Goal: Use online tool/utility: Utilize a website feature to perform a specific function

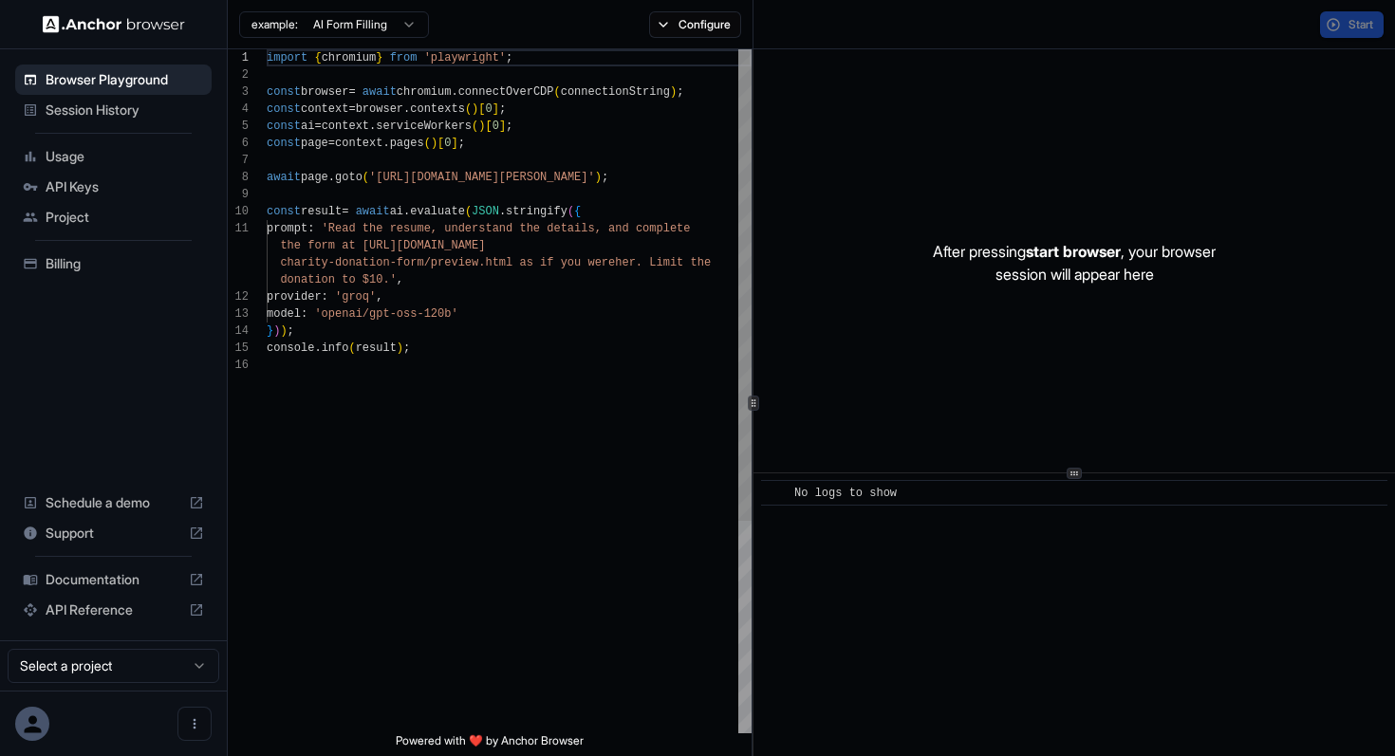
scroll to position [171, 0]
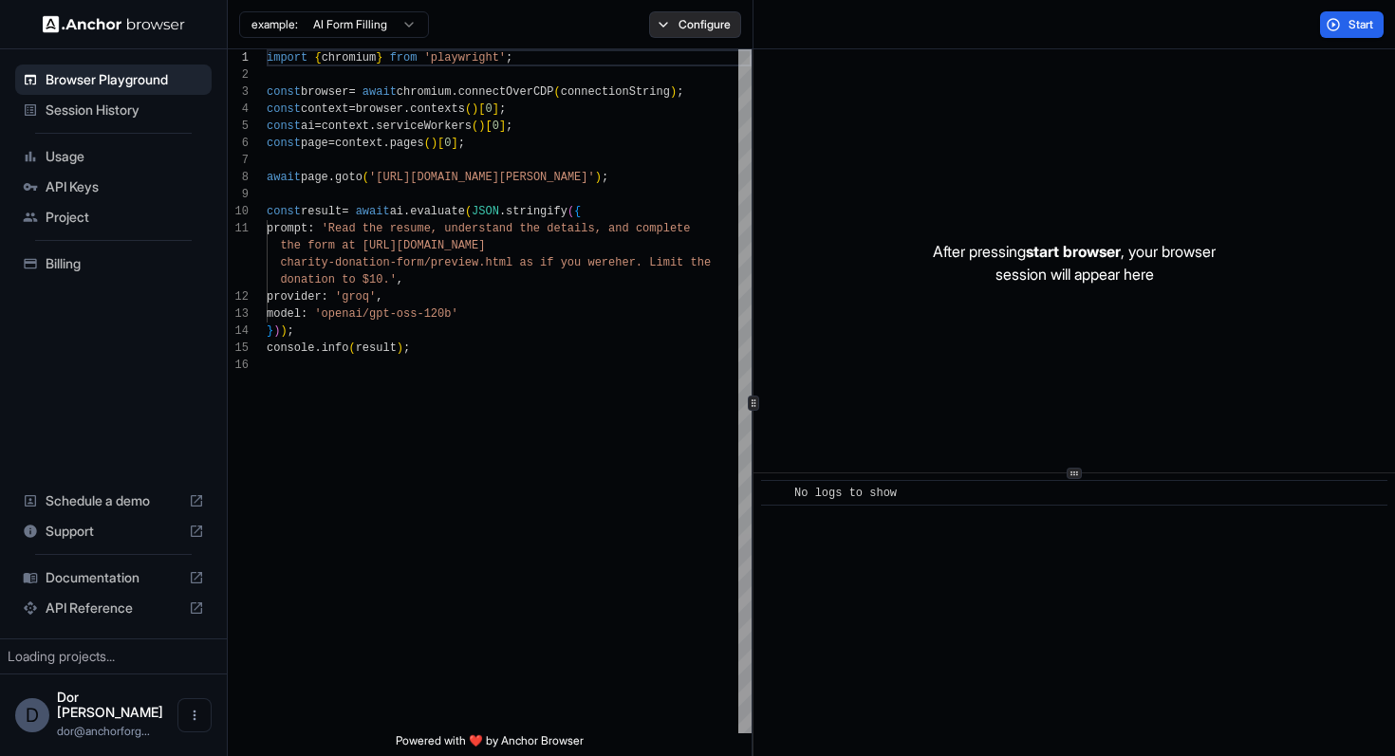
click at [709, 24] on button "Configure" at bounding box center [695, 24] width 92 height 27
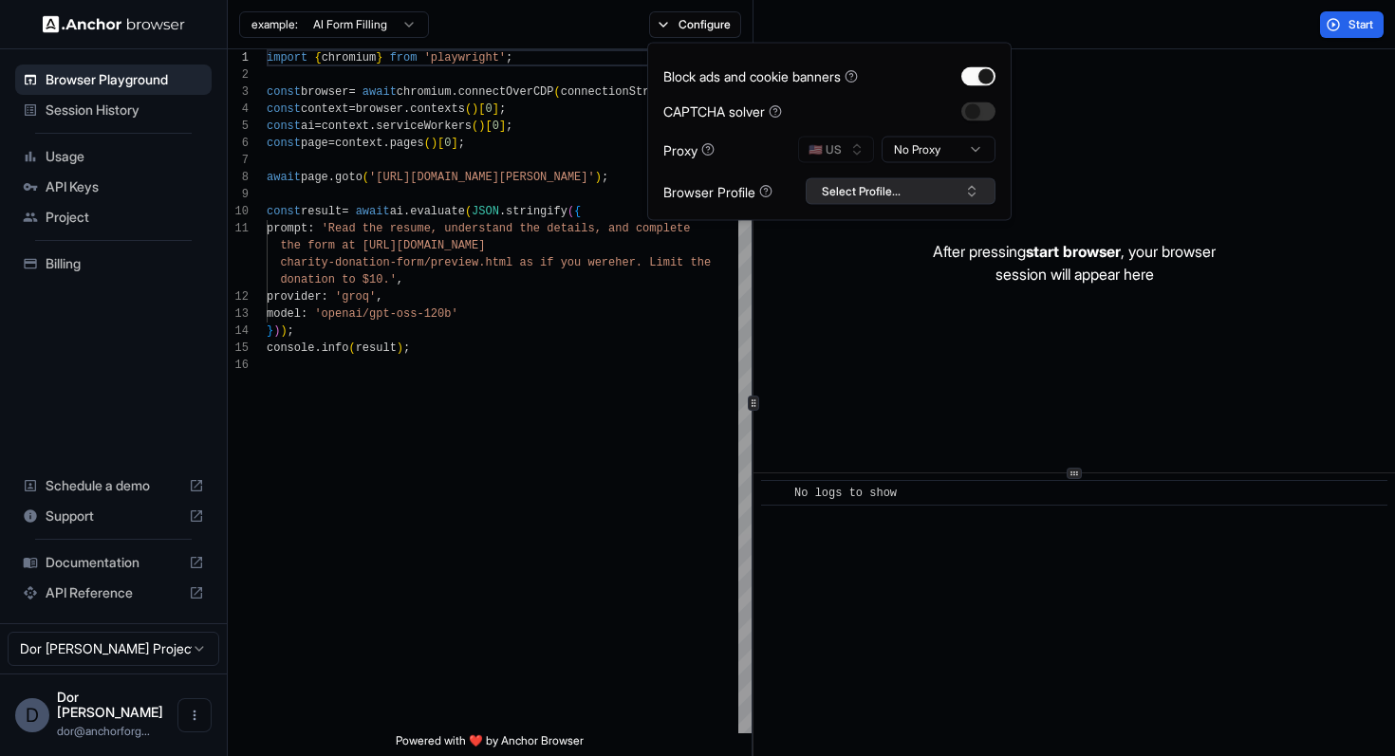
click at [899, 193] on button "Select Profile..." at bounding box center [901, 191] width 190 height 27
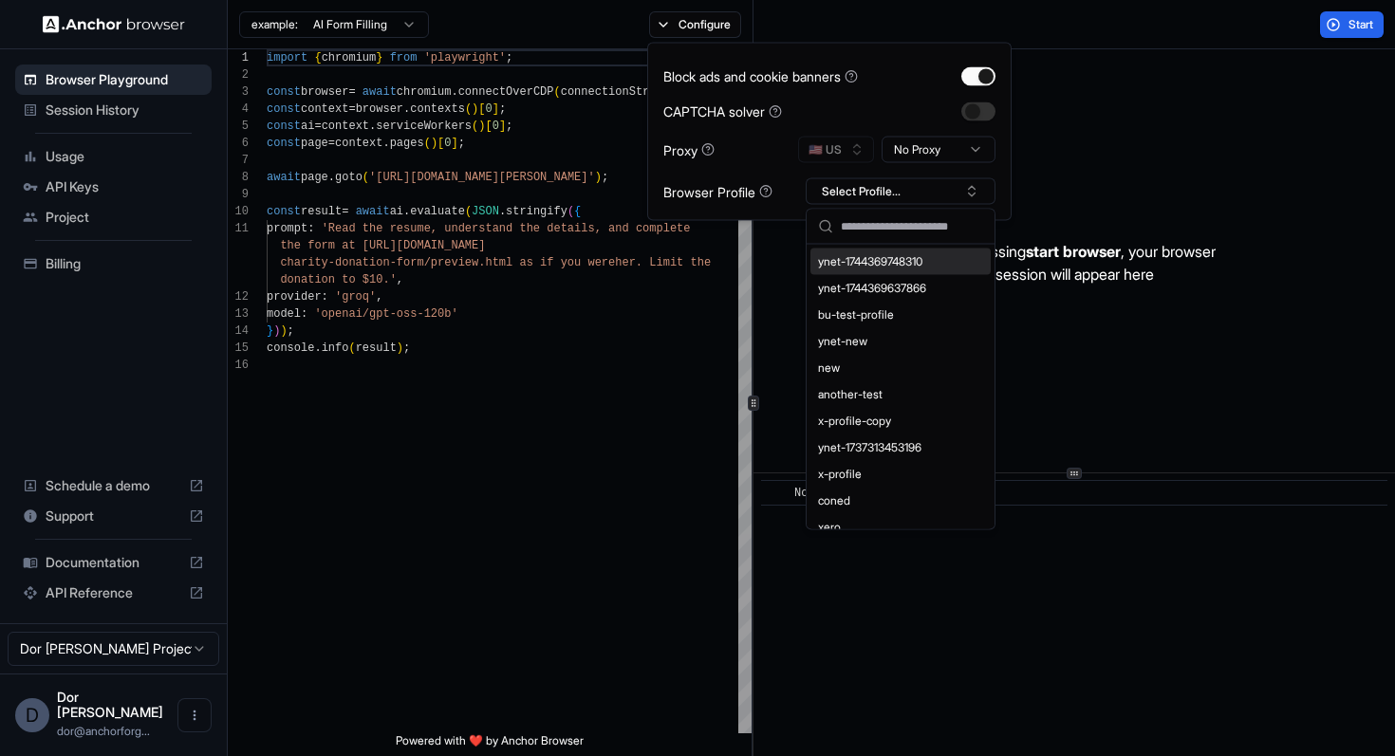
click at [1128, 33] on div "Start" at bounding box center [1075, 24] width 643 height 49
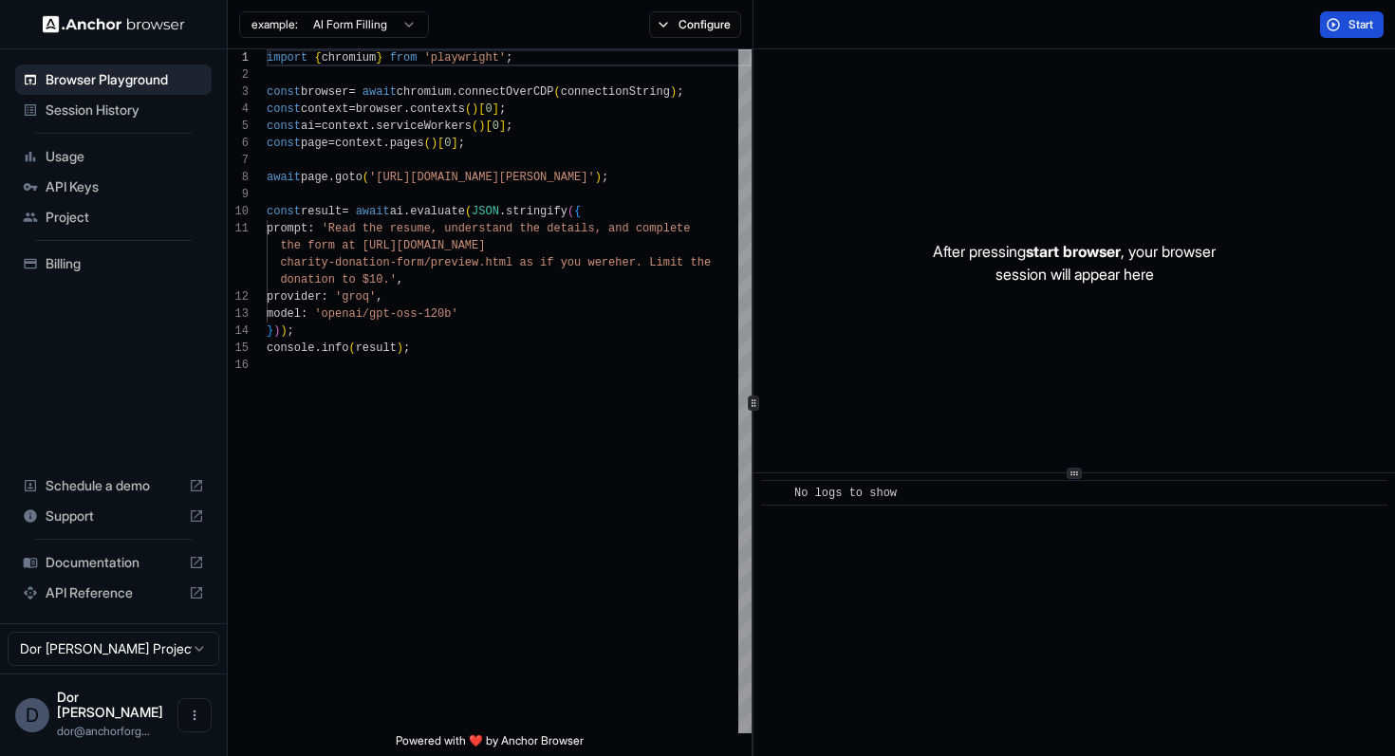
click at [1362, 26] on span "Start" at bounding box center [1362, 24] width 27 height 15
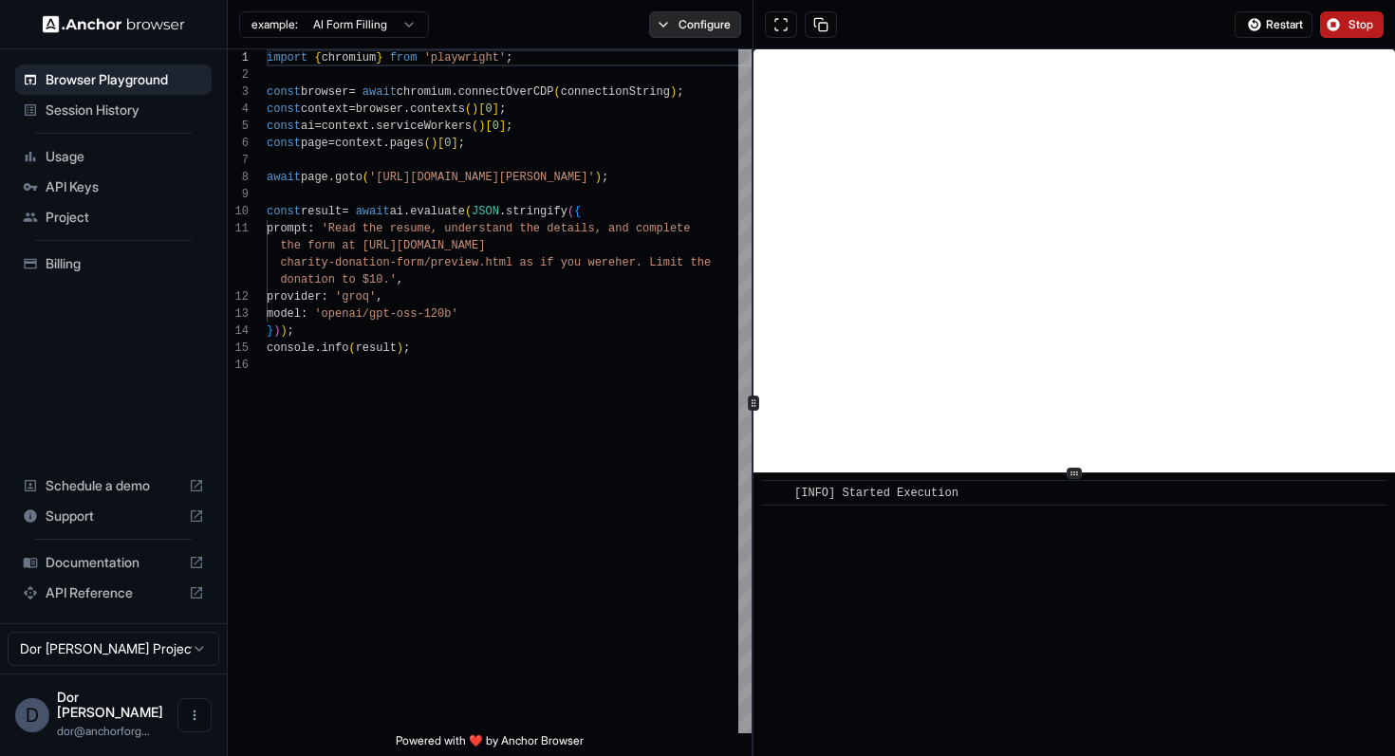
click at [705, 29] on button "Configure" at bounding box center [695, 24] width 92 height 27
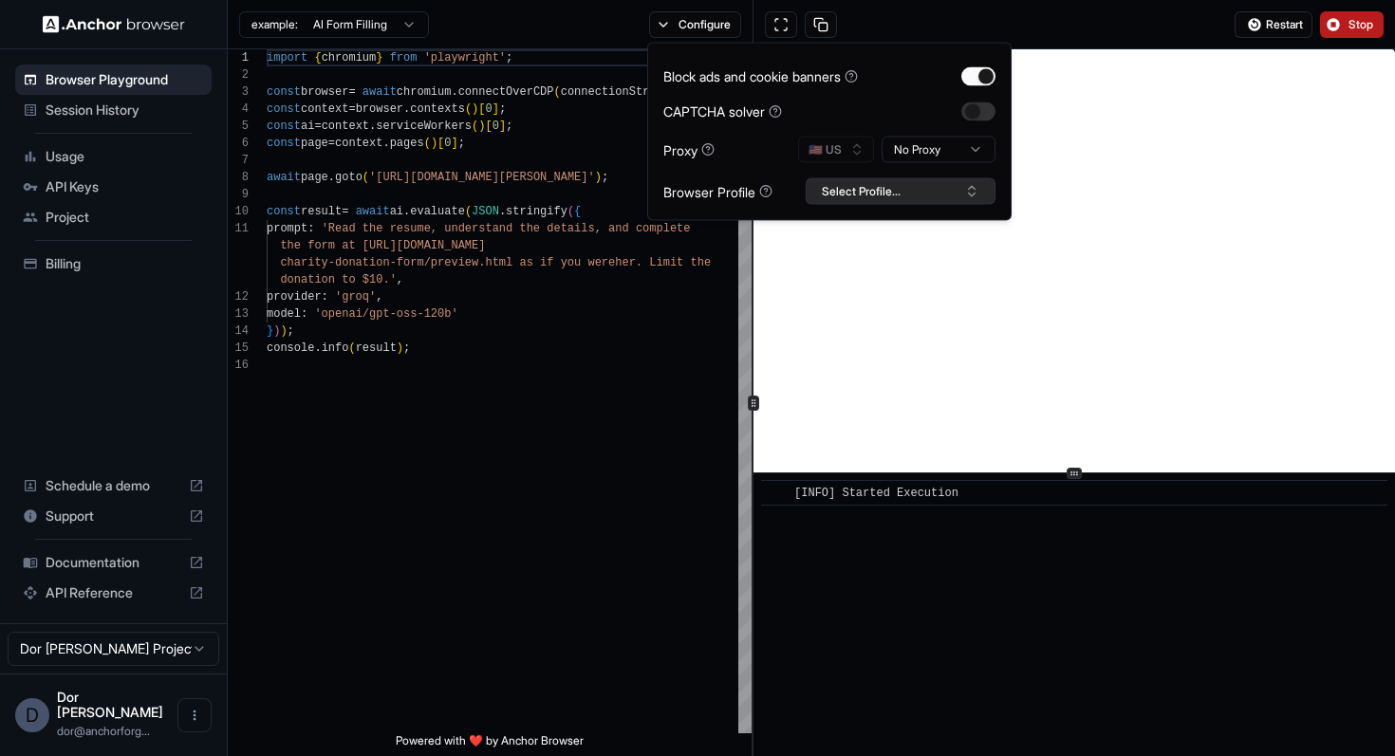
click at [867, 185] on button "Select Profile..." at bounding box center [901, 191] width 190 height 27
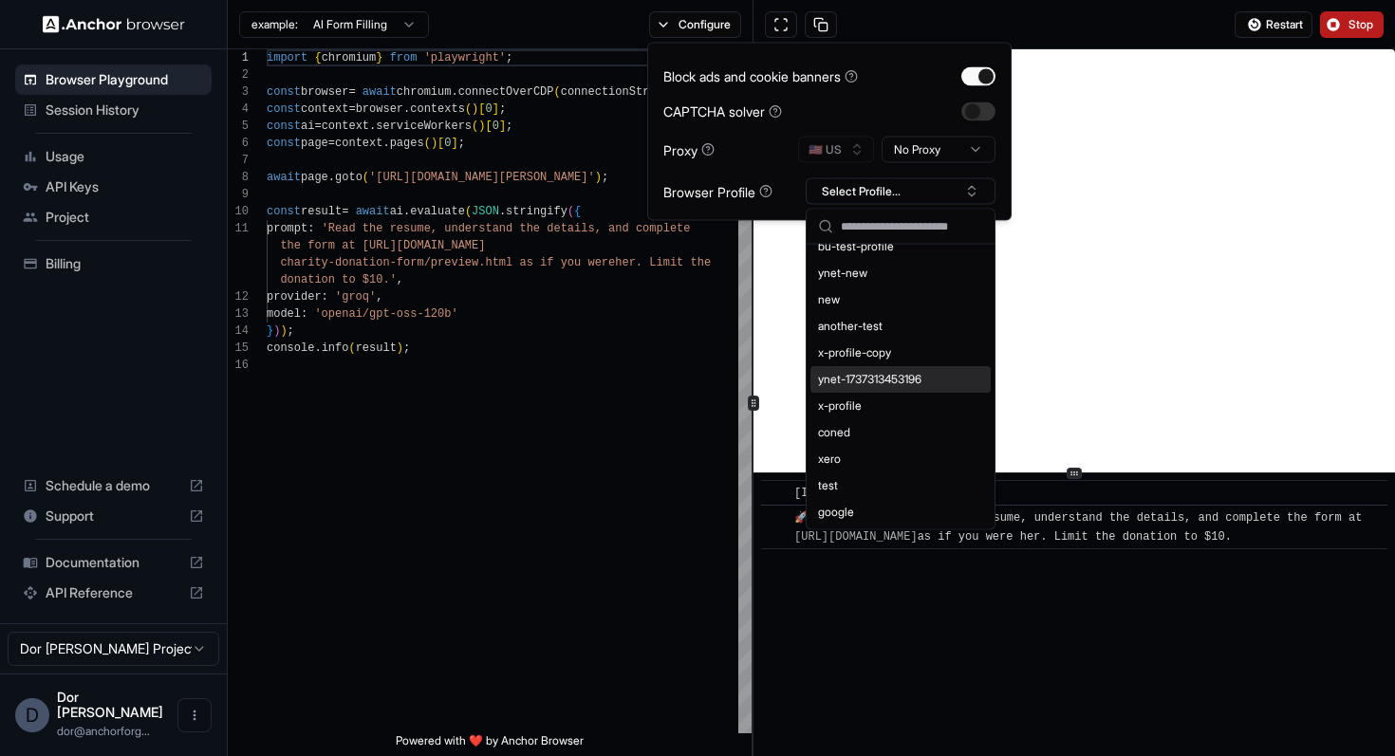
scroll to position [0, 0]
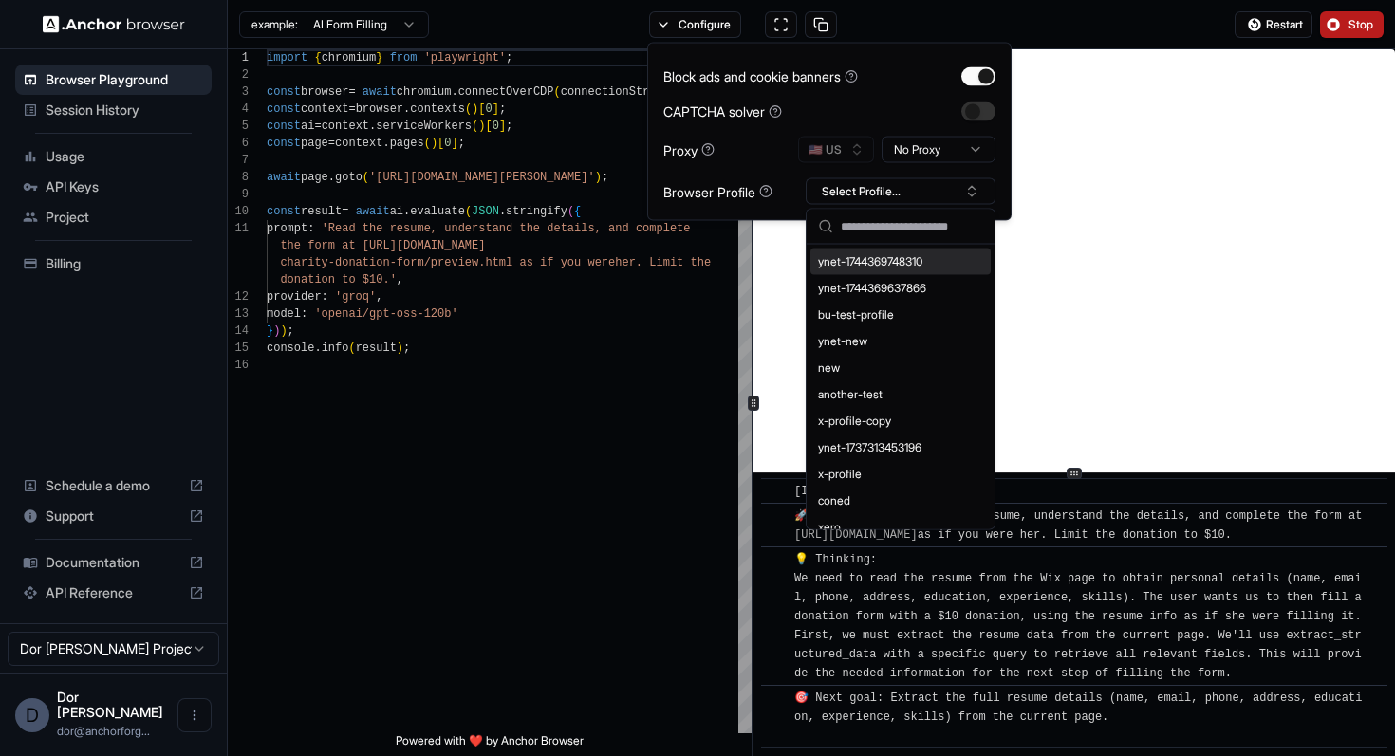
click at [875, 221] on input "text" at bounding box center [912, 227] width 142 height 34
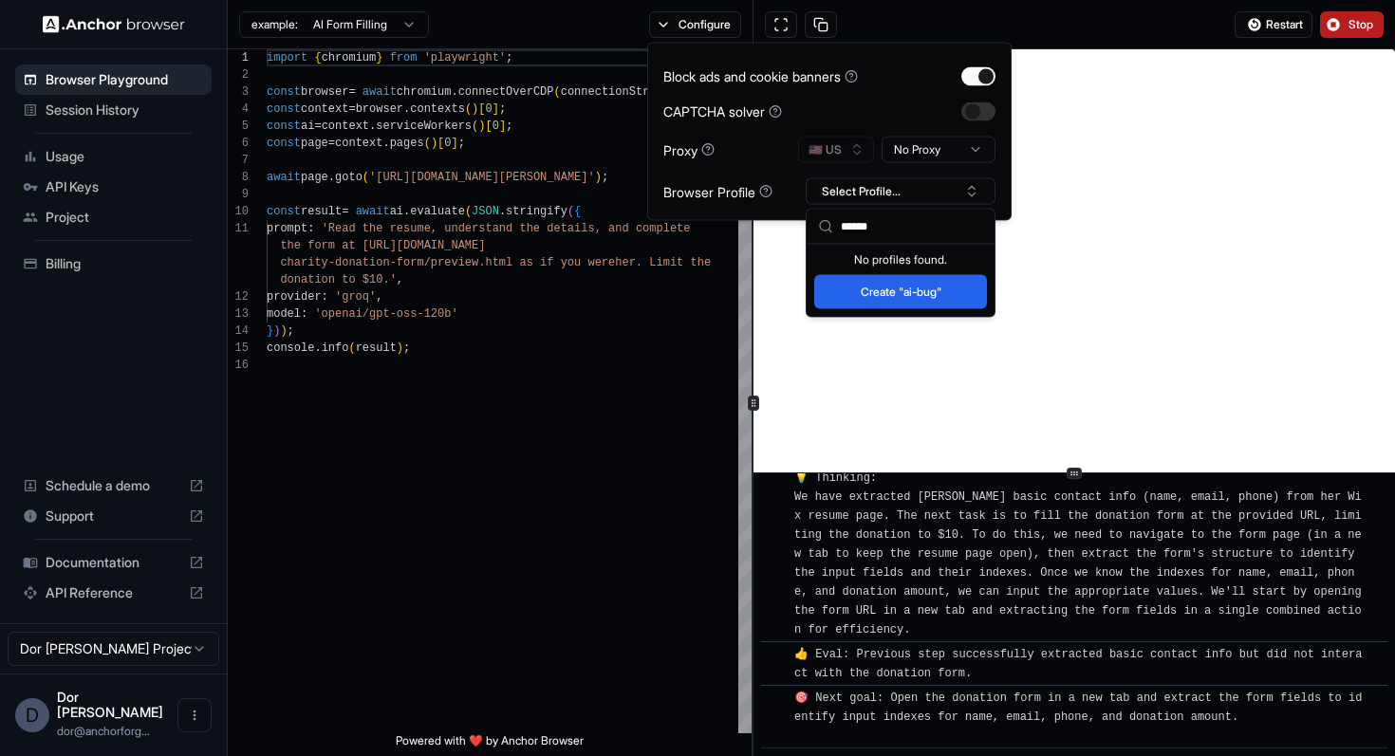
type input "******"
click at [895, 287] on button "Create "ai-bug"" at bounding box center [900, 292] width 173 height 34
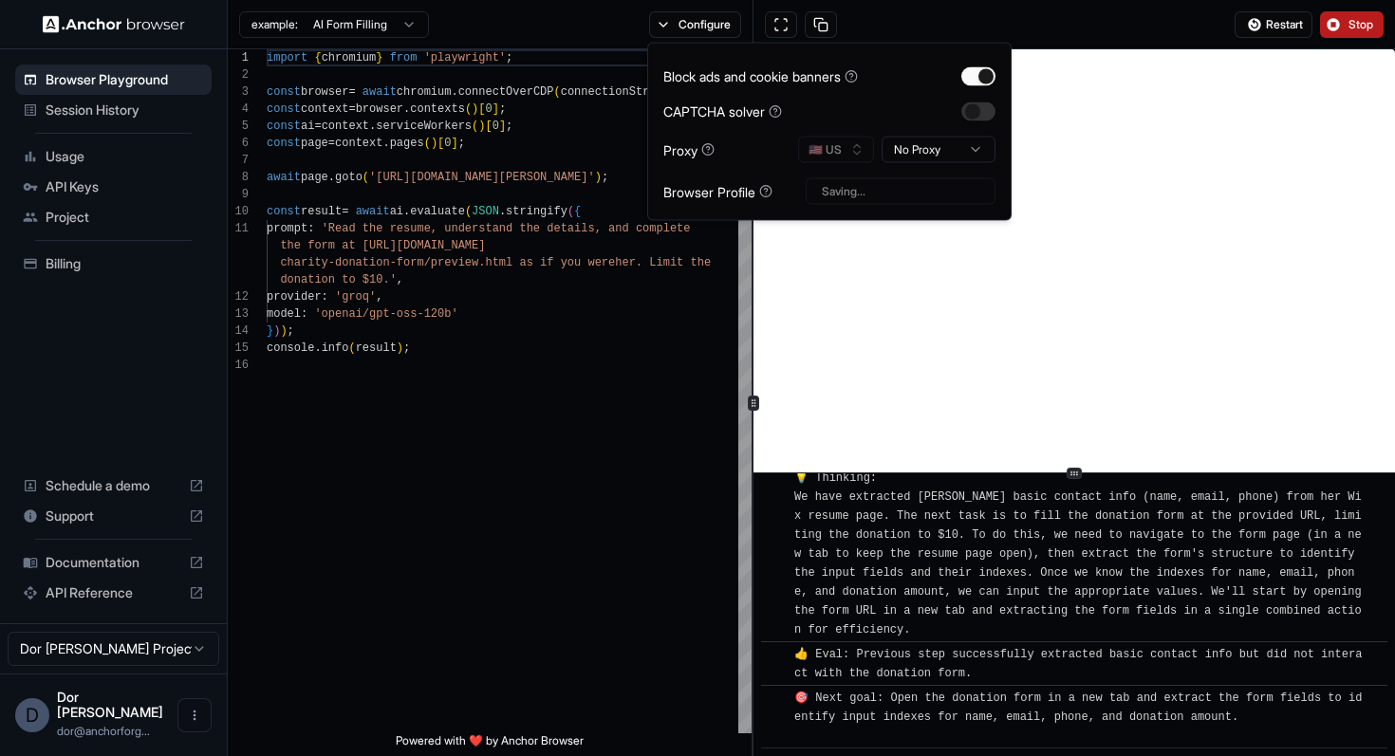
scroll to position [353, 0]
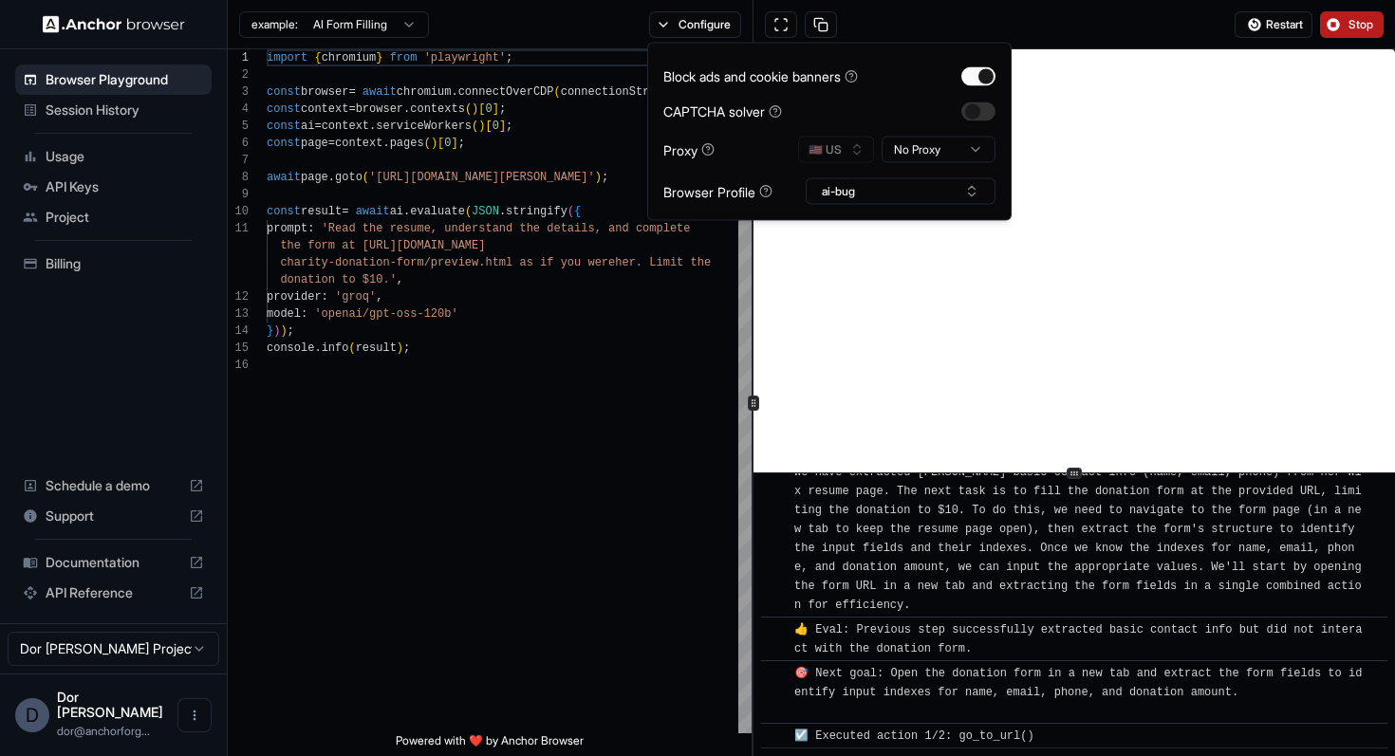
click at [1148, 26] on div "Restart Stop" at bounding box center [1075, 24] width 643 height 49
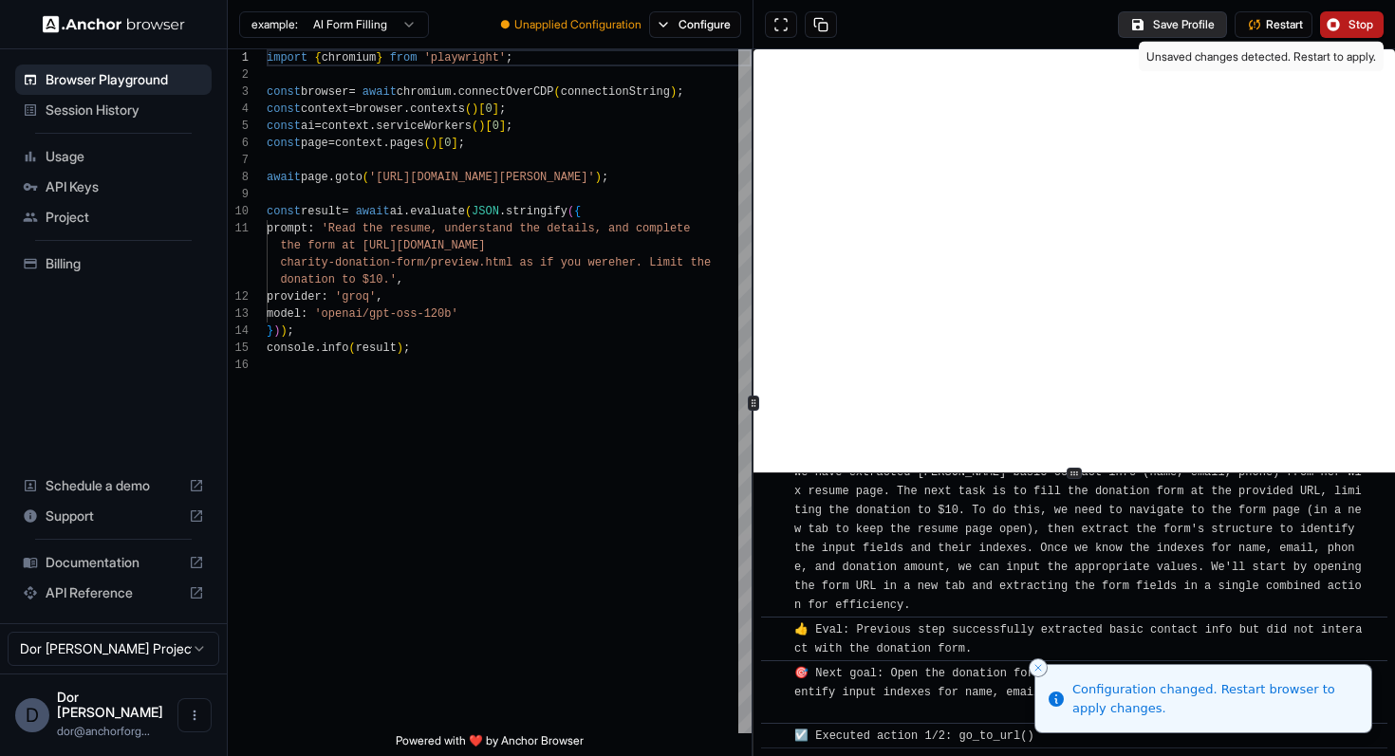
scroll to position [378, 0]
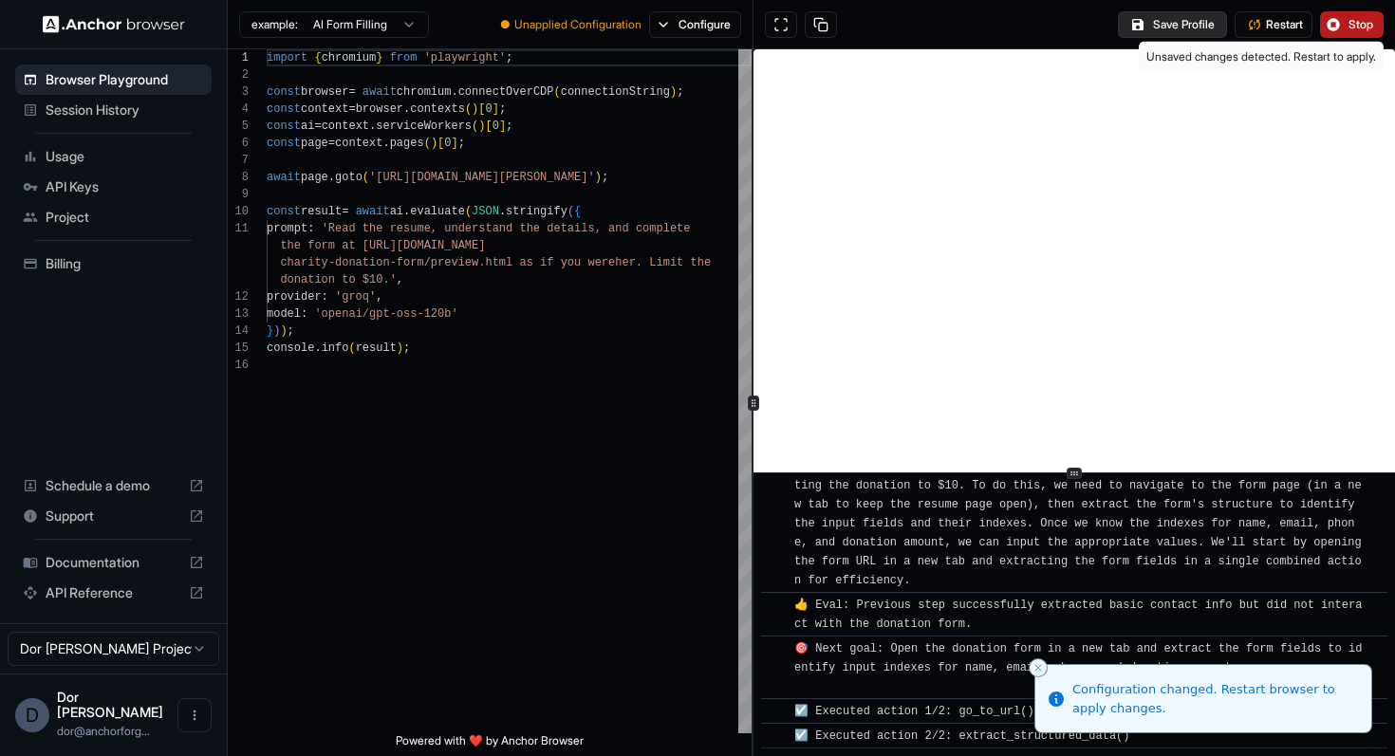
click at [1171, 23] on button "Save Profile" at bounding box center [1172, 24] width 109 height 27
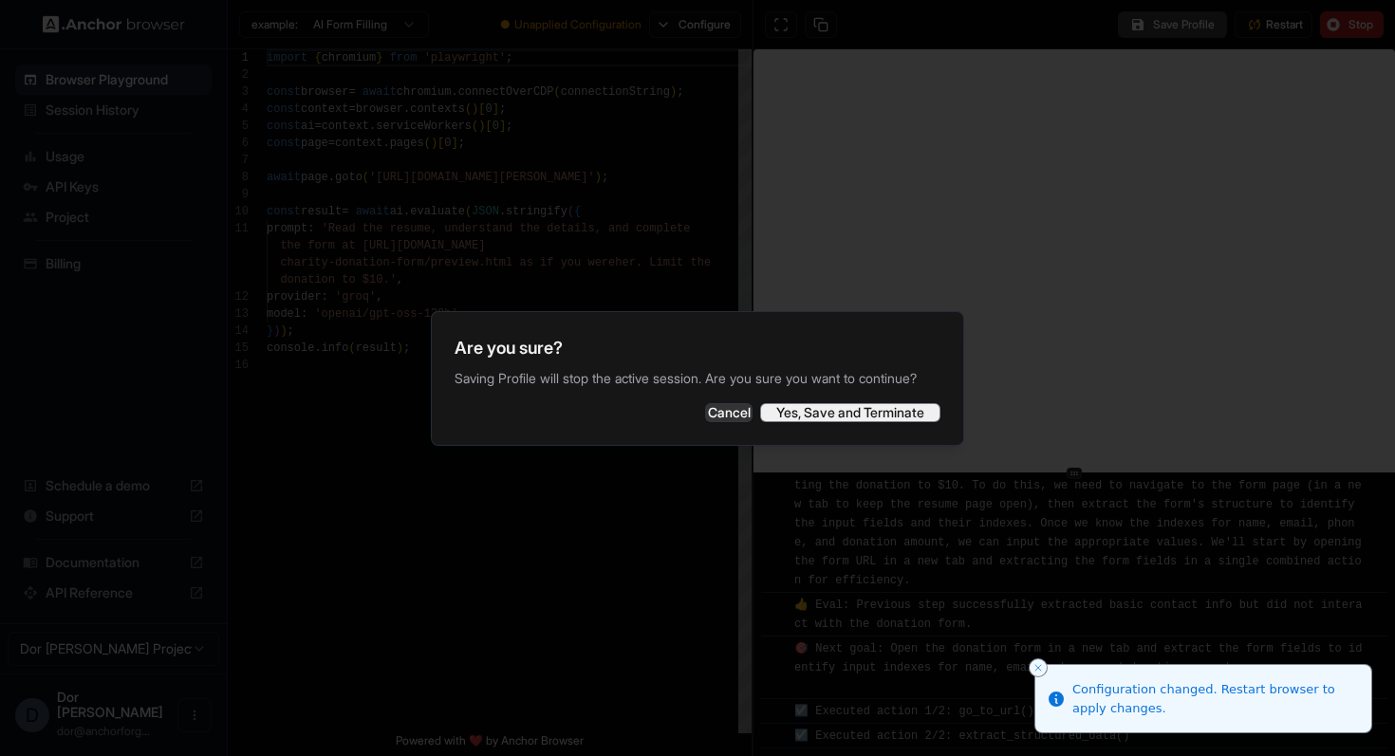
click at [858, 414] on button "Yes, Save and Terminate" at bounding box center [850, 412] width 180 height 19
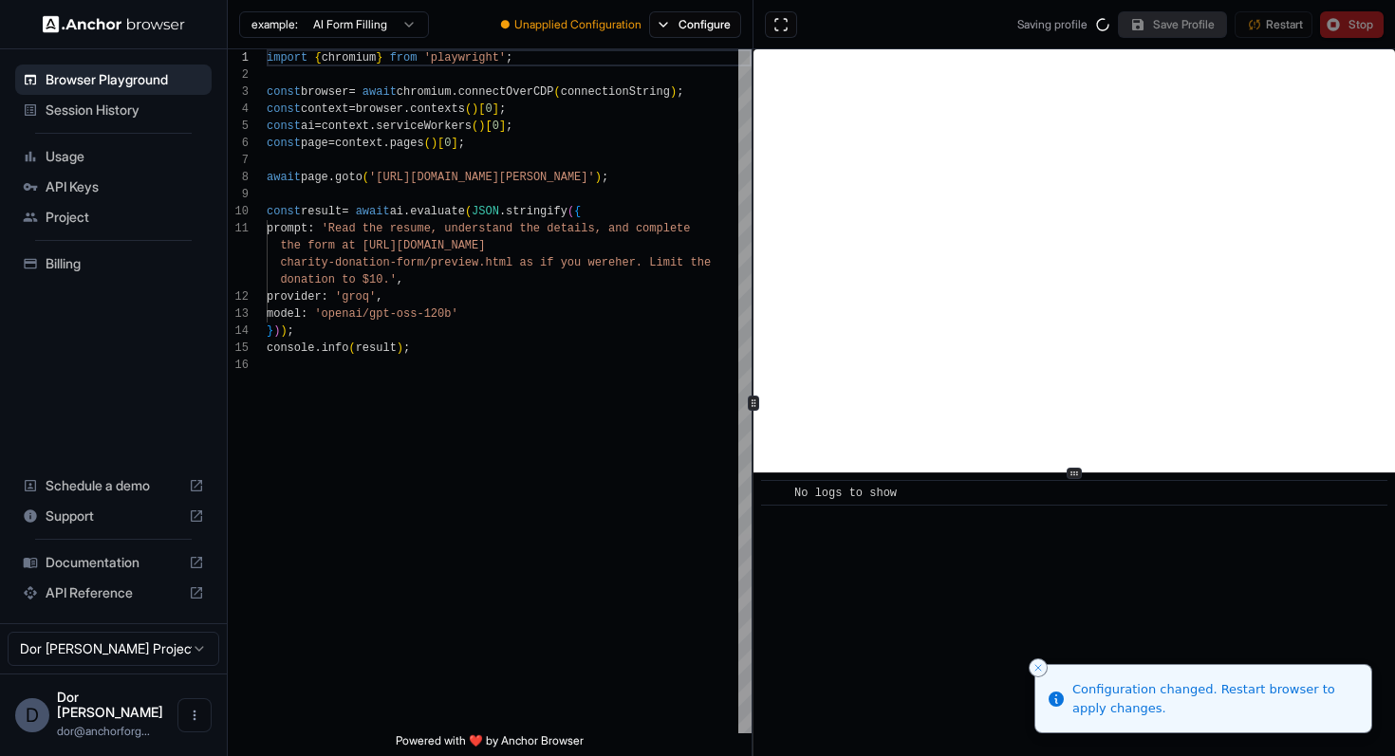
scroll to position [0, 0]
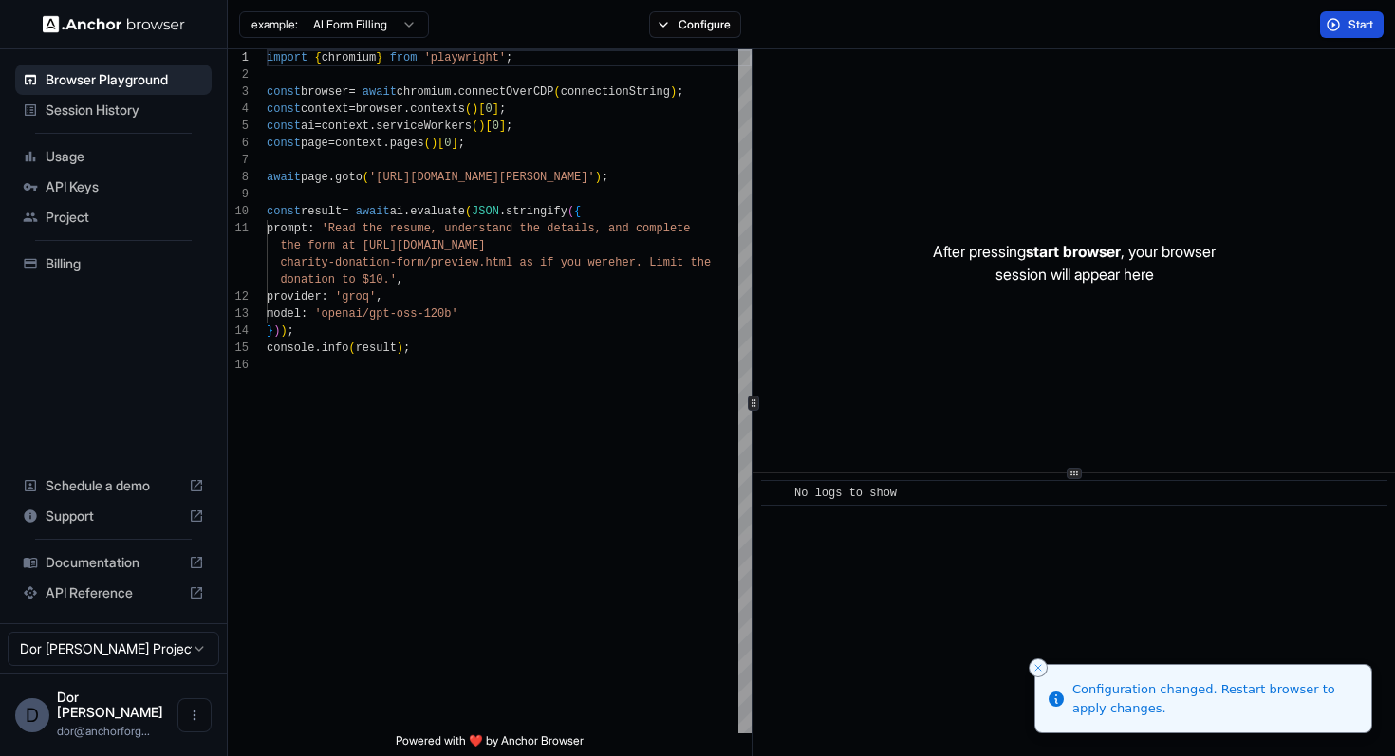
click at [1343, 25] on button "Start" at bounding box center [1352, 24] width 64 height 27
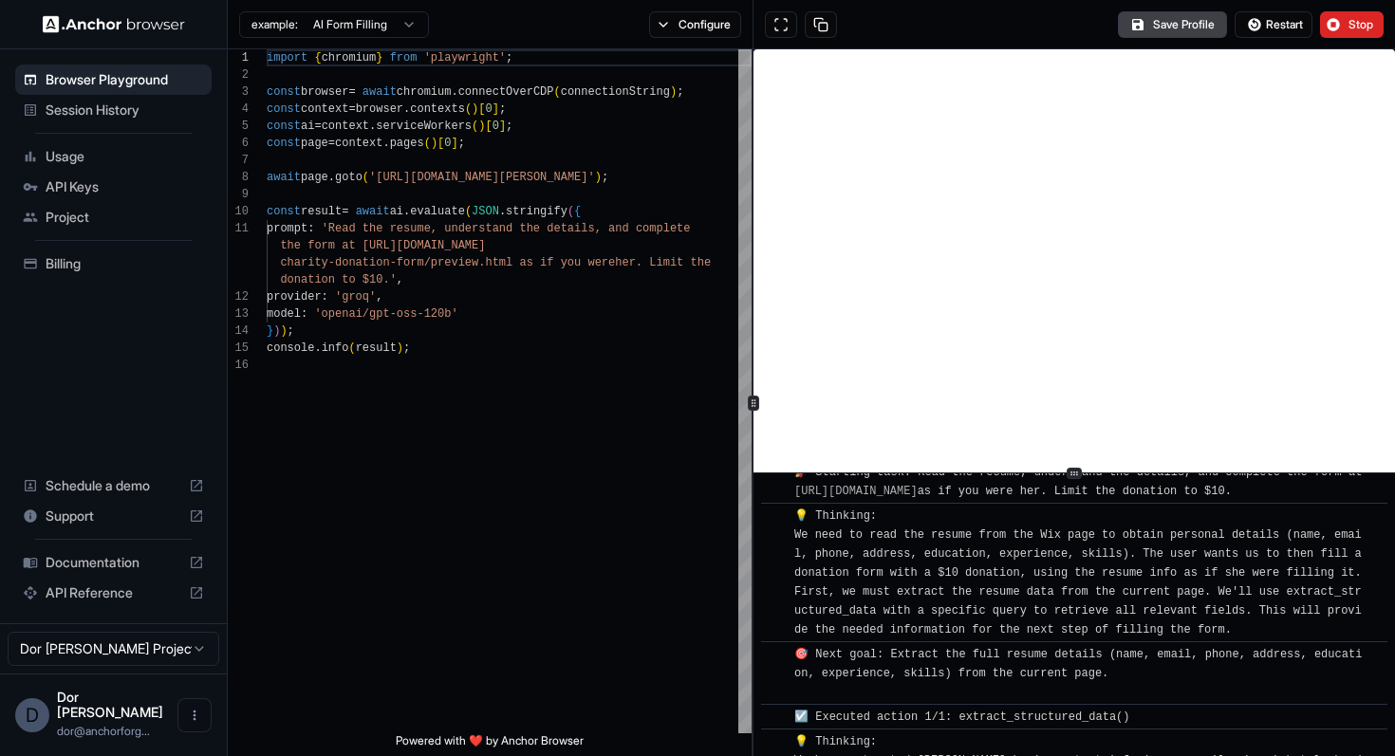
scroll to position [1052, 0]
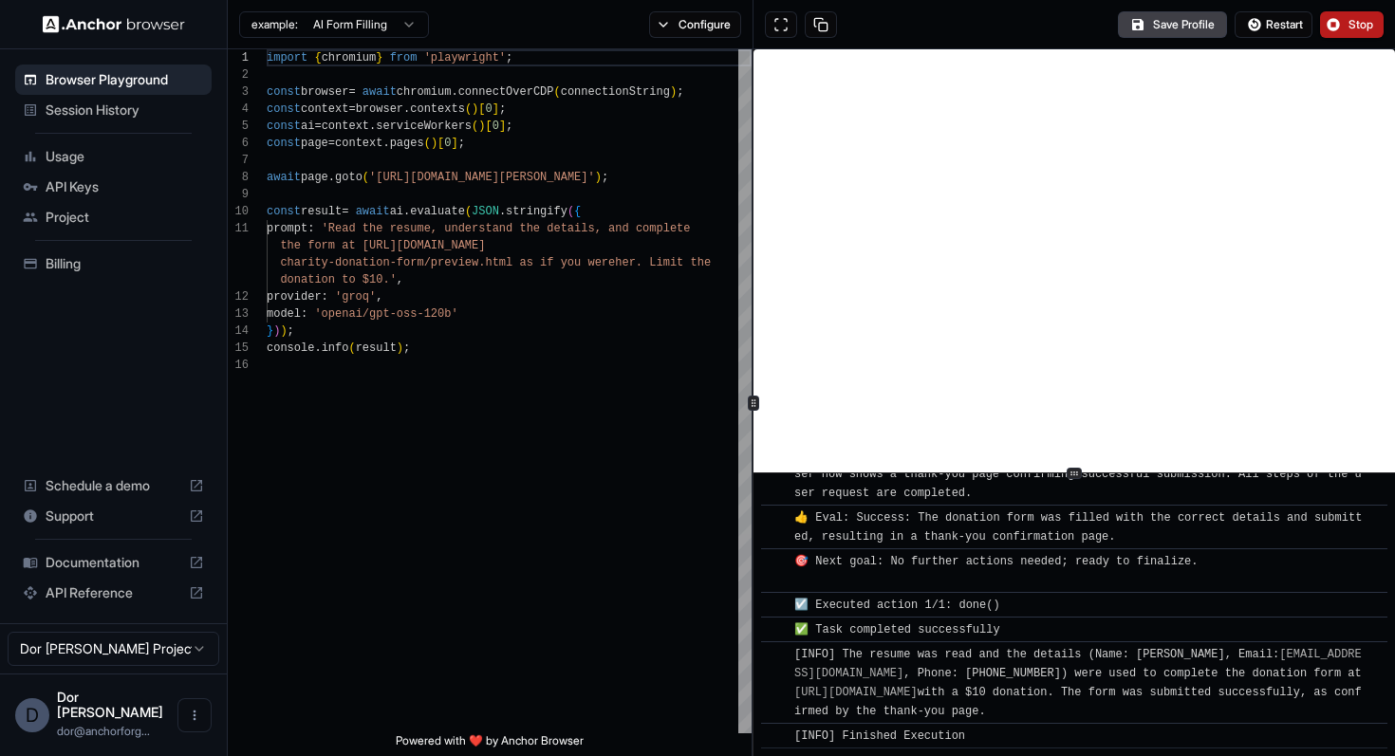
click at [1354, 23] on span "Stop" at bounding box center [1362, 24] width 27 height 15
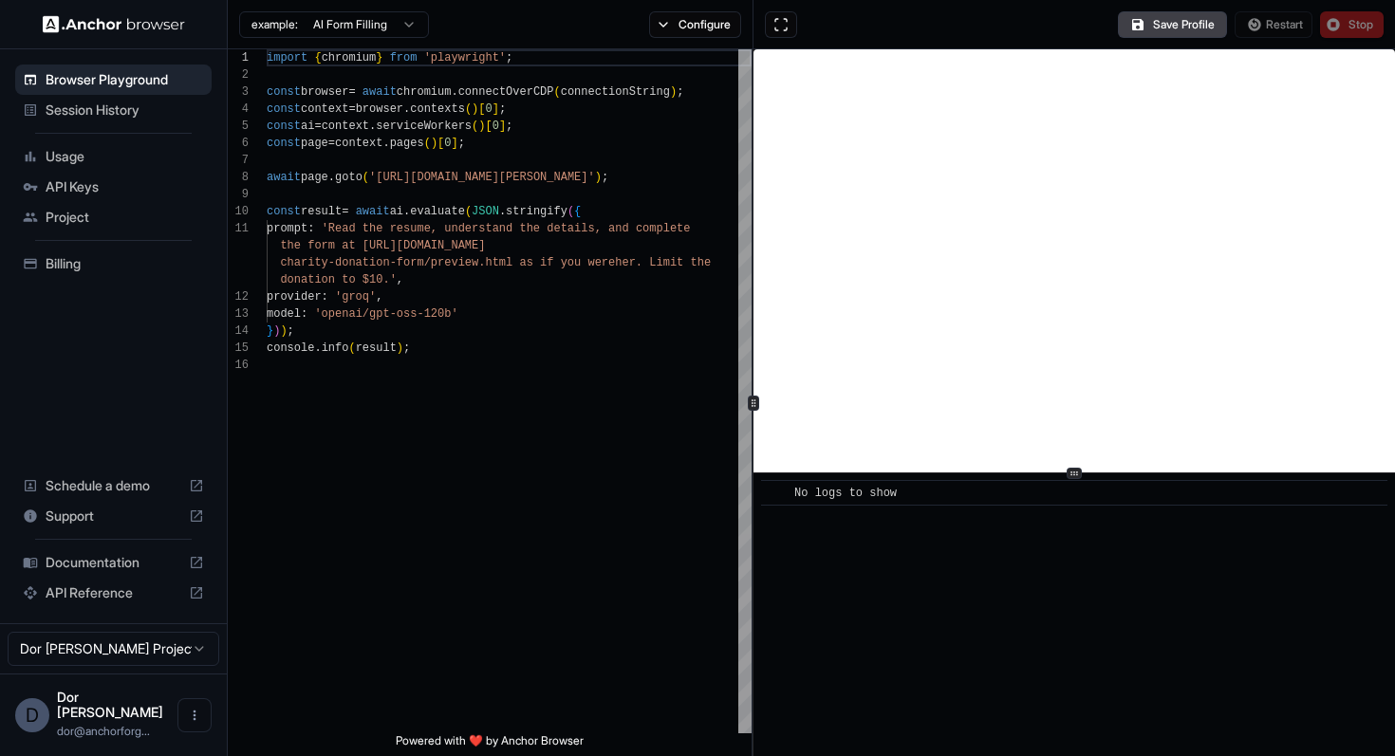
scroll to position [0, 0]
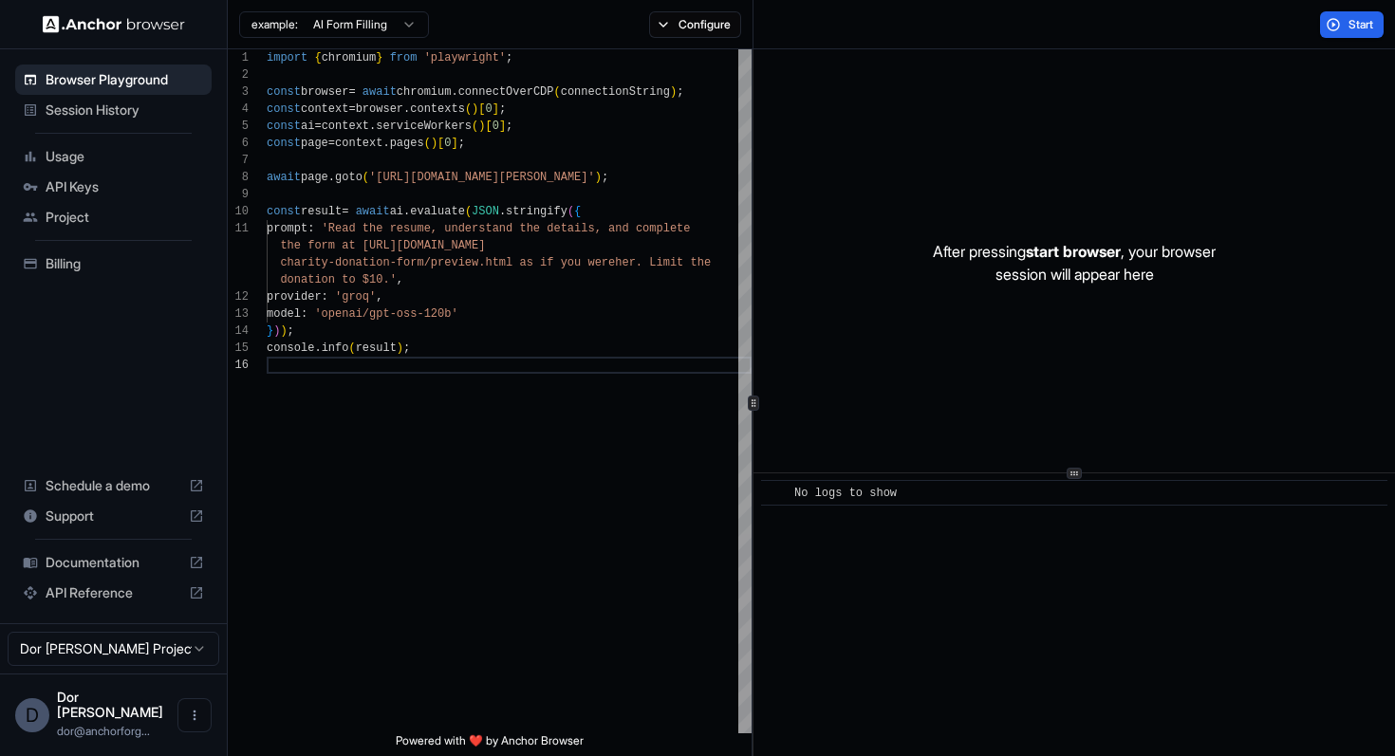
scroll to position [120, 0]
